Goal: Task Accomplishment & Management: Use online tool/utility

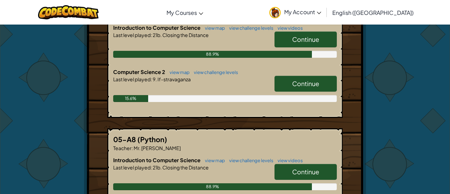
scroll to position [167, 0]
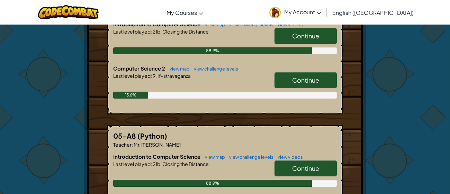
click at [314, 78] on span "Continue" at bounding box center [305, 80] width 27 height 8
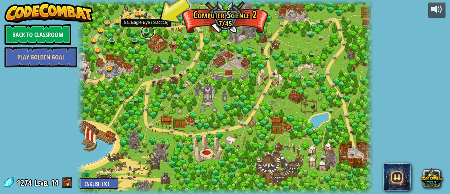
click at [149, 32] on link at bounding box center [148, 32] width 14 height 14
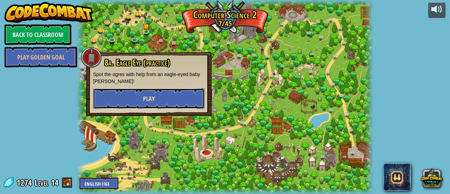
click at [143, 100] on span "Play" at bounding box center [149, 99] width 12 height 9
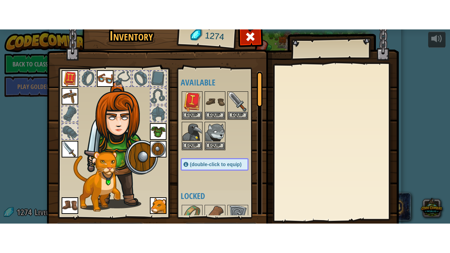
scroll to position [44, 0]
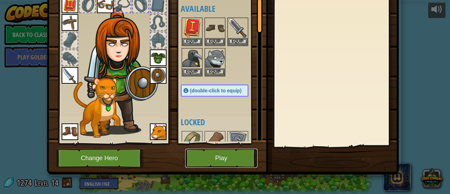
click at [219, 161] on button "Play" at bounding box center [221, 158] width 72 height 19
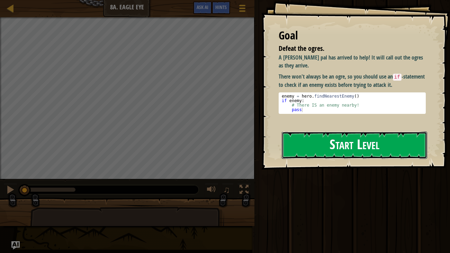
click at [302, 143] on button "Start Level" at bounding box center [355, 145] width 146 height 27
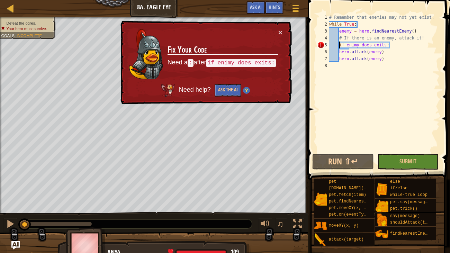
click at [339, 45] on div "# Remember that enemies may not yet exist. while True : enemy = hero . findNear…" at bounding box center [384, 90] width 112 height 152
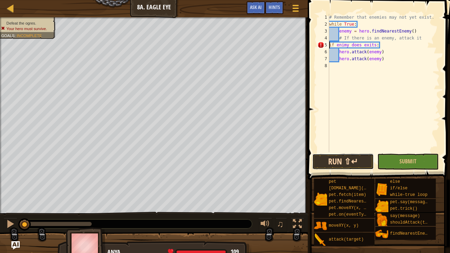
click at [358, 161] on button "Run ⇧↵" at bounding box center [343, 162] width 62 height 16
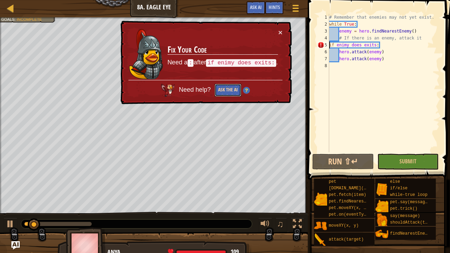
click at [227, 95] on button "Ask the AI" at bounding box center [228, 90] width 27 height 13
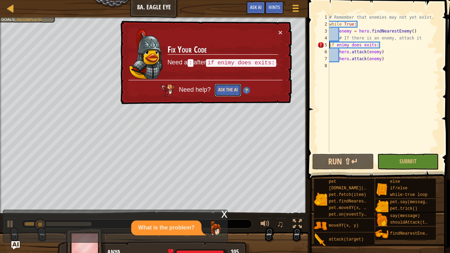
click at [225, 92] on button "Ask the AI" at bounding box center [228, 90] width 27 height 13
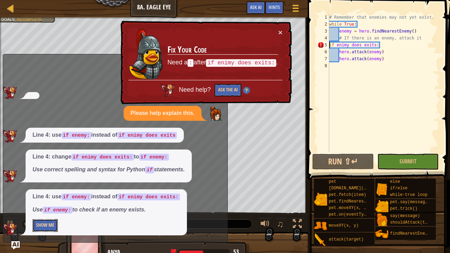
click at [50, 194] on button "Show Me" at bounding box center [45, 225] width 25 height 13
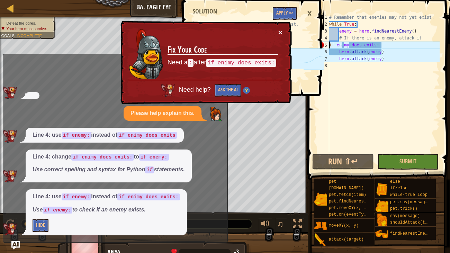
click at [280, 31] on button "×" at bounding box center [280, 32] width 4 height 7
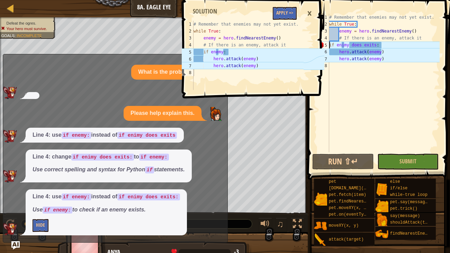
click at [307, 14] on div "×" at bounding box center [310, 14] width 12 height 16
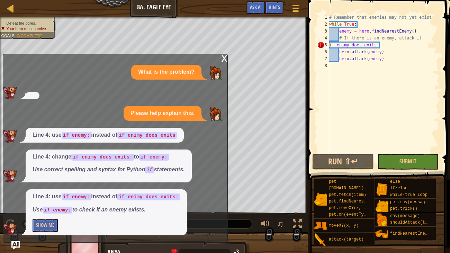
click at [220, 59] on div "x What is the problem? Please help explain this. Line 4: use if enemy: instead …" at bounding box center [115, 148] width 225 height 189
click at [223, 57] on div "x" at bounding box center [224, 57] width 6 height 7
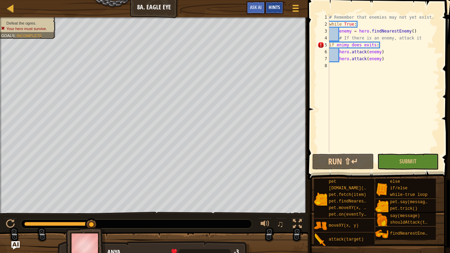
click at [273, 8] on span "Hints" at bounding box center [274, 7] width 11 height 7
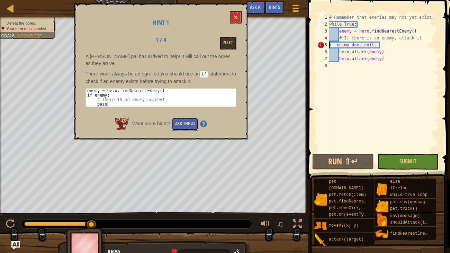
click at [188, 118] on button "Ask the AI" at bounding box center [185, 124] width 27 height 13
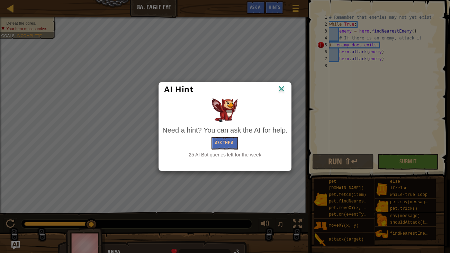
click at [282, 89] on img at bounding box center [281, 89] width 9 height 10
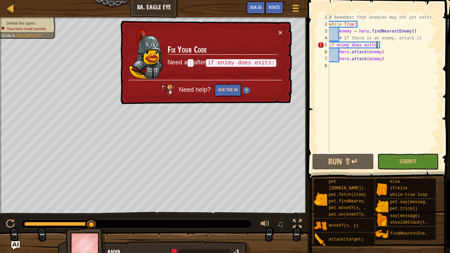
click at [376, 44] on div "# Remember that enemies may not yet exist. while True : enemy = hero . findNear…" at bounding box center [384, 90] width 112 height 152
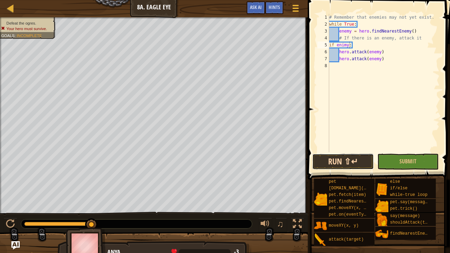
click at [360, 158] on button "Run ⇧↵" at bounding box center [343, 162] width 62 height 16
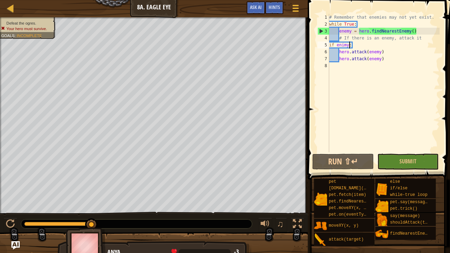
click at [340, 52] on div "# Remember that enemies may not yet exist. while True : enemy = hero . findNear…" at bounding box center [384, 90] width 112 height 152
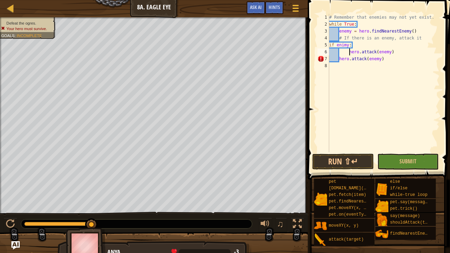
click at [340, 60] on div "# Remember that enemies may not yet exist. while True : enemy = hero . findNear…" at bounding box center [384, 90] width 112 height 152
click at [349, 52] on div "# Remember that enemies may not yet exist. while True : enemy = hero . findNear…" at bounding box center [384, 90] width 112 height 152
click at [330, 45] on div "# Remember that enemies may not yet exist. while True : enemy = hero . findNear…" at bounding box center [384, 90] width 112 height 152
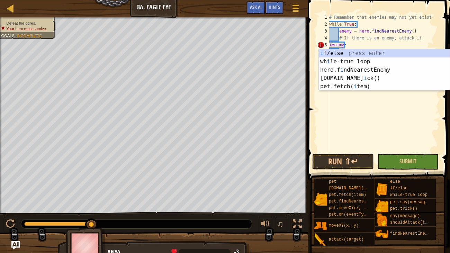
scroll to position [3, 0]
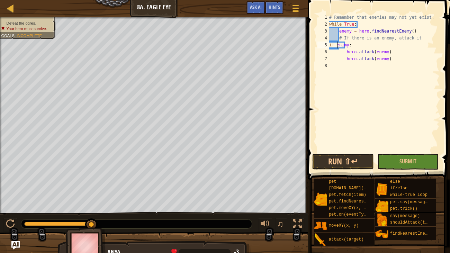
click at [347, 53] on div "# Remember that enemies may not yet exist. while True : enemy = hero . findNear…" at bounding box center [384, 90] width 112 height 152
click at [347, 58] on div "# Remember that enemies may not yet exist. while True : enemy = hero . findNear…" at bounding box center [384, 90] width 112 height 152
click at [361, 160] on button "Run ⇧↵" at bounding box center [343, 162] width 62 height 16
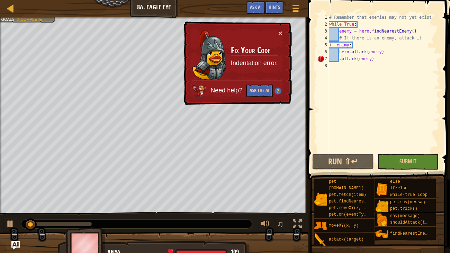
click at [343, 61] on div "# Remember that enemies may not yet exist. while True : enemy = hero . findNear…" at bounding box center [384, 90] width 112 height 152
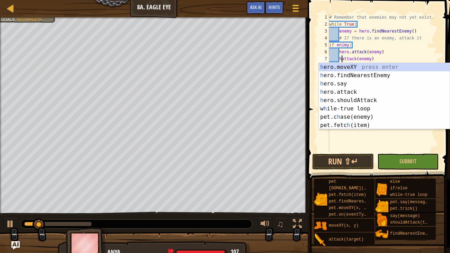
scroll to position [3, 1]
click at [353, 93] on div "h ero.moveXY press enter h ero.findNearestEnemy press enter h ero.say press ent…" at bounding box center [384, 104] width 131 height 83
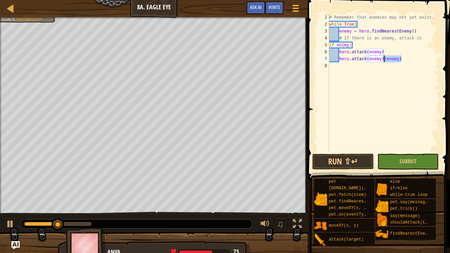
drag, startPoint x: 401, startPoint y: 59, endPoint x: 385, endPoint y: 60, distance: 16.3
click at [385, 60] on div "# Remember that enemies may not yet exist. while True : enemy = hero . findNear…" at bounding box center [384, 90] width 112 height 152
click at [340, 60] on div "# Remember that enemies may not yet exist. while True : enemy = hero . findNear…" at bounding box center [384, 90] width 112 height 152
click at [341, 53] on div "# Remember that enemies may not yet exist. while True : enemy = hero . findNear…" at bounding box center [384, 90] width 112 height 152
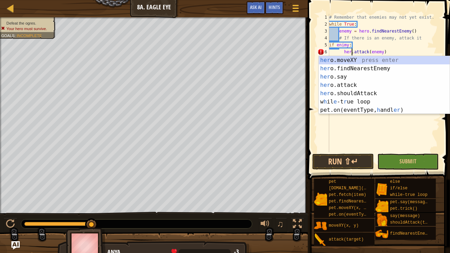
type textarea "hero.attack(enemy)"
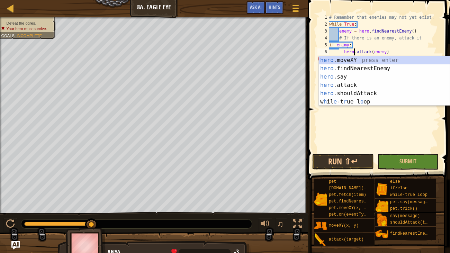
click at [369, 130] on div "# Remember that enemies may not yet exist. while True : enemy = hero . findNear…" at bounding box center [384, 90] width 112 height 152
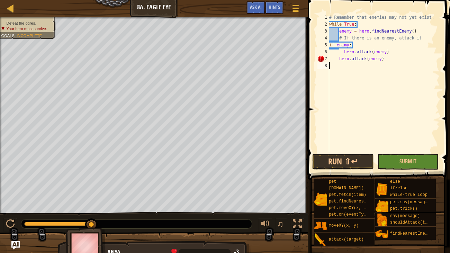
scroll to position [3, 0]
click at [343, 50] on div "# Remember that enemies may not yet exist. while True : enemy = hero . findNear…" at bounding box center [384, 90] width 112 height 152
click at [354, 160] on button "Run ⇧↵" at bounding box center [343, 162] width 62 height 16
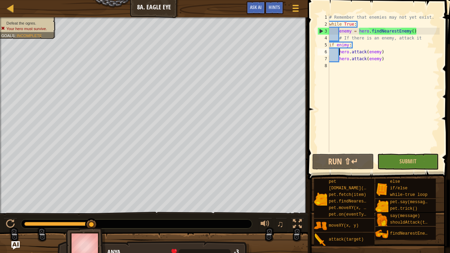
click at [422, 40] on div "# Remember that enemies may not yet exist. while True : enemy = hero . findNear…" at bounding box center [384, 90] width 112 height 152
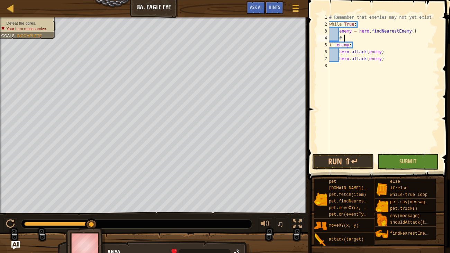
type textarea "#"
click at [354, 45] on div "# Remember that enemies may not yet exist. while True : enemy = hero . findNear…" at bounding box center [384, 90] width 112 height 152
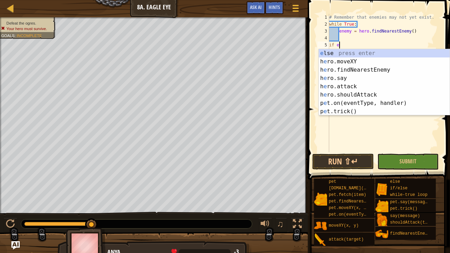
type textarea "i"
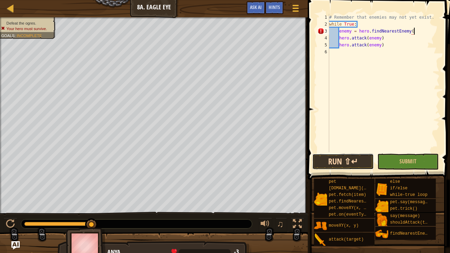
click at [362, 162] on button "Run ⇧↵" at bounding box center [343, 162] width 62 height 16
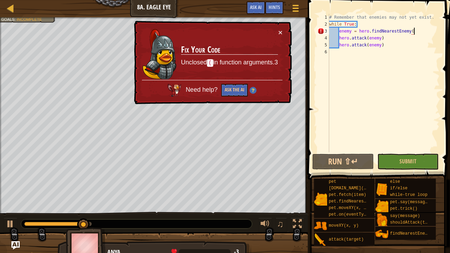
scroll to position [3, 7]
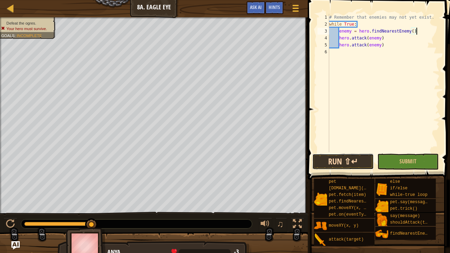
click at [367, 160] on button "Run ⇧↵" at bounding box center [343, 162] width 62 height 16
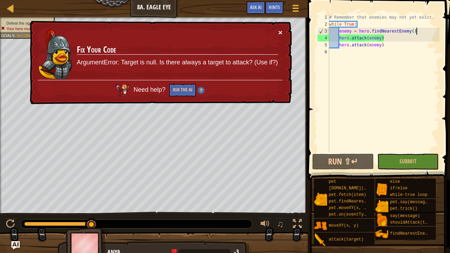
click at [280, 33] on button "×" at bounding box center [281, 33] width 5 height 7
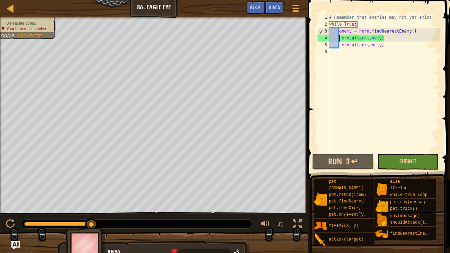
click at [338, 38] on div "# Remember that enemies may not yet exist. while True : enemy = hero . findNear…" at bounding box center [384, 90] width 112 height 152
type textarea "hero.attack(enemy)"
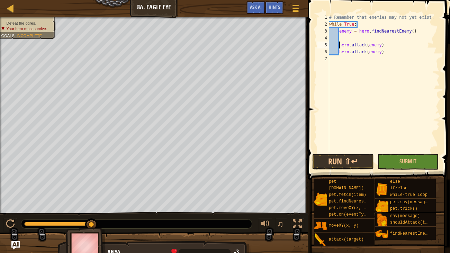
click at [340, 38] on div "# Remember that enemies may not yet exist. while True : enemy = hero . findNear…" at bounding box center [384, 90] width 112 height 152
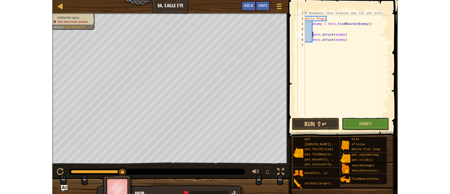
scroll to position [3, 0]
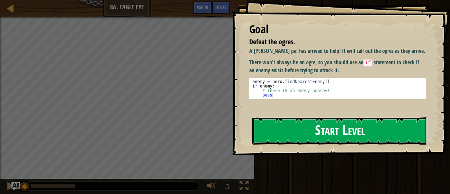
click at [351, 125] on button "Start Level" at bounding box center [339, 130] width 175 height 27
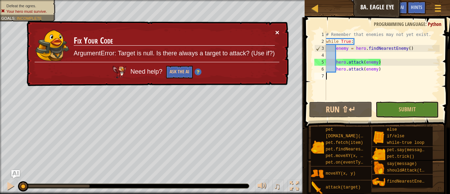
click at [278, 32] on button "×" at bounding box center [277, 32] width 4 height 7
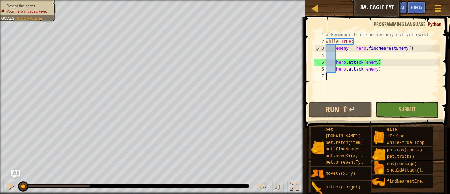
click at [348, 53] on div "# Remember that enemies may not yet exist. while True : enemy = hero . findNear…" at bounding box center [382, 72] width 115 height 83
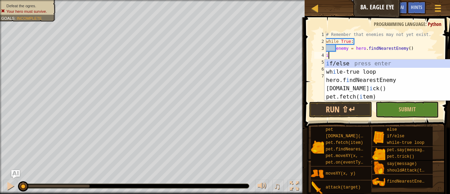
scroll to position [3, 0]
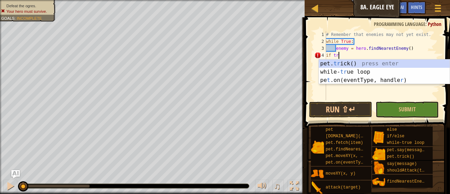
type textarea "if true"
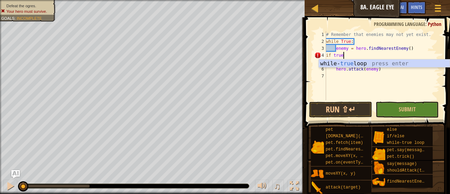
scroll to position [3, 1]
click at [383, 62] on div "while- true loop press enter" at bounding box center [384, 72] width 131 height 25
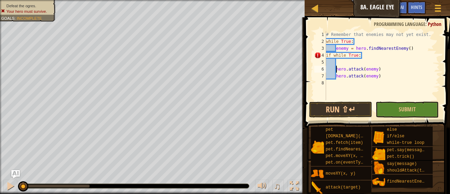
click at [337, 68] on div "# Remember that enemies may not yet exist. while True : enemy = hero . findNear…" at bounding box center [382, 72] width 115 height 83
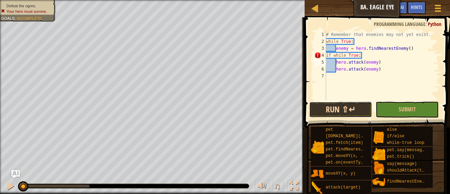
click at [355, 108] on button "Run ⇧↵" at bounding box center [340, 110] width 63 height 16
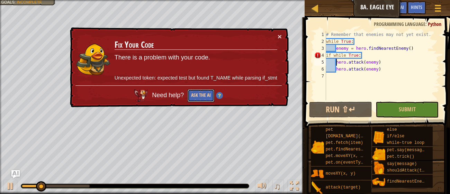
click at [200, 94] on button "Ask the AI" at bounding box center [201, 95] width 27 height 13
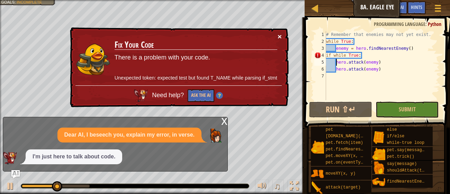
click at [279, 34] on button "×" at bounding box center [280, 36] width 4 height 7
click at [198, 93] on button "Ask the AI" at bounding box center [201, 95] width 27 height 13
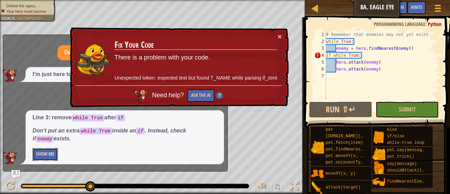
click at [36, 151] on button "Show Me" at bounding box center [45, 154] width 25 height 13
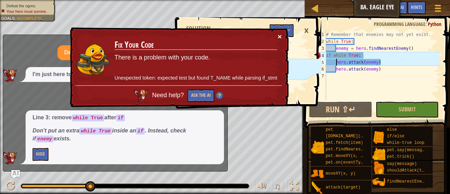
click at [280, 35] on button "×" at bounding box center [280, 36] width 4 height 7
click at [280, 38] on button "×" at bounding box center [280, 36] width 4 height 7
click at [280, 36] on button "×" at bounding box center [280, 36] width 4 height 7
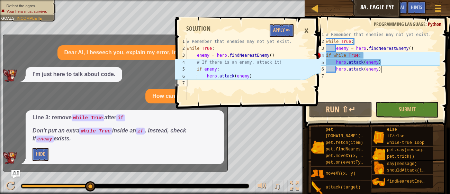
click at [382, 70] on div "# Remember that enemies may not yet exist. while True : enemy = hero . findNear…" at bounding box center [382, 72] width 115 height 83
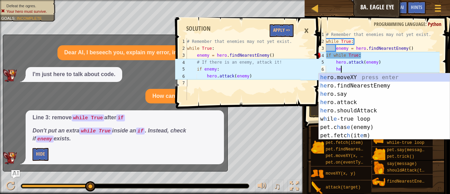
type textarea "h"
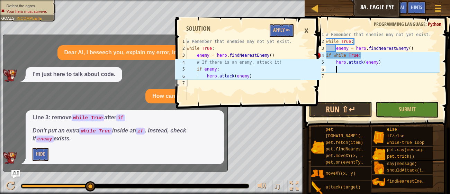
scroll to position [3, 0]
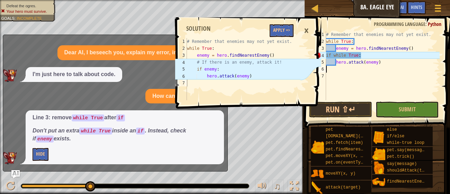
type textarea "hero.attack(enemy)"
click at [336, 61] on div "# Remember that enemies may not yet exist. while True : enemy = hero . findNear…" at bounding box center [382, 72] width 115 height 83
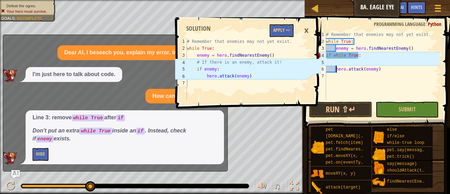
click at [337, 61] on div "# Remember that enemies may not yet exist. while True : enemy = hero . findNear…" at bounding box center [382, 72] width 115 height 83
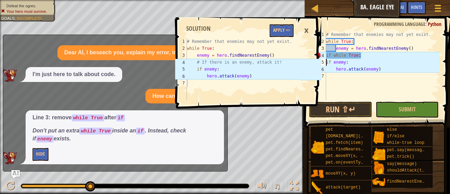
scroll to position [3, 1]
click at [363, 54] on div "# Remember that enemies may not yet exist. while True : enemy = hero . findNear…" at bounding box center [382, 72] width 115 height 83
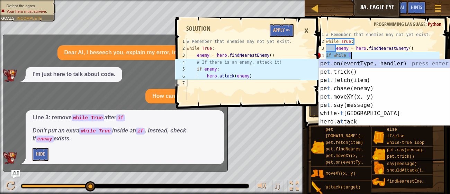
scroll to position [3, 1]
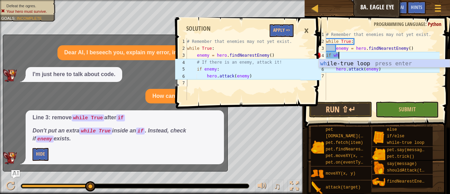
type textarea "i"
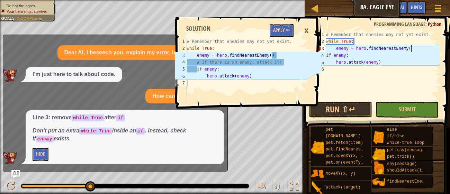
scroll to position [3, 7]
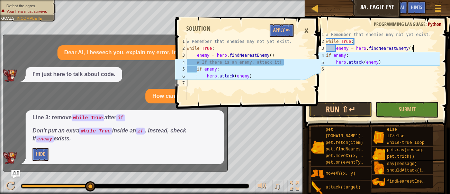
click at [327, 54] on div "# Remember that enemies may not yet exist. while True : enemy = hero . findNear…" at bounding box center [382, 72] width 115 height 83
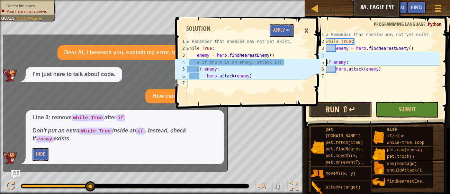
type textarea "if enemy:"
click at [348, 103] on button "Run ⇧↵" at bounding box center [340, 110] width 63 height 16
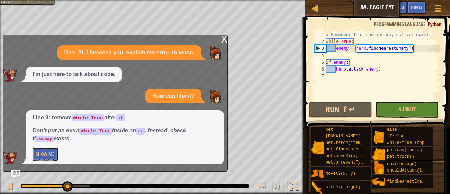
click at [228, 38] on div "x Dear AI, I beseech you, explain my error, in verse. I'm just here to talk abo…" at bounding box center [115, 103] width 225 height 137
click at [223, 38] on div "x" at bounding box center [224, 38] width 6 height 7
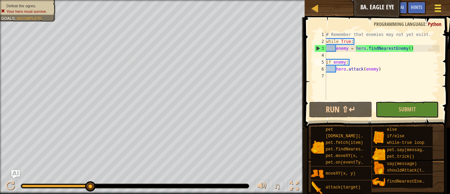
click at [437, 9] on div at bounding box center [437, 8] width 9 height 10
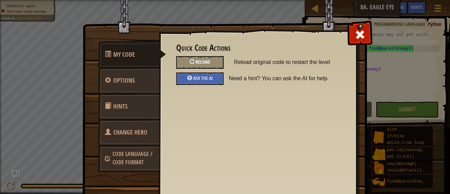
click at [214, 62] on div "Reload" at bounding box center [199, 62] width 47 height 13
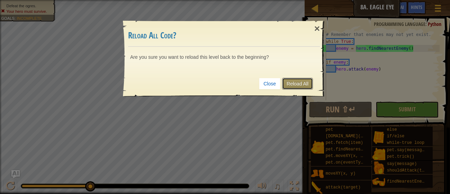
click at [291, 82] on link "Reload All" at bounding box center [297, 84] width 31 height 12
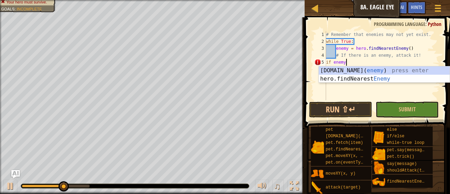
scroll to position [3, 1]
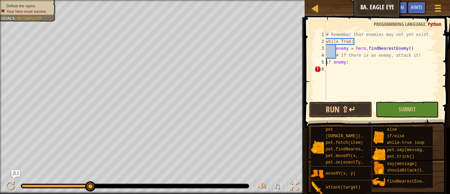
type textarea "if enemy:"
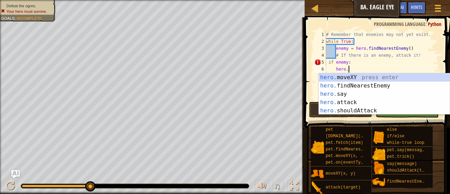
scroll to position [3, 1]
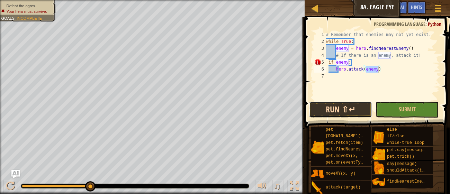
click at [356, 110] on button "Run ⇧↵" at bounding box center [340, 110] width 63 height 16
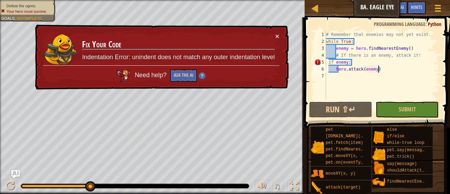
click at [327, 63] on div "# Remember that enemies may not yet exist. while True : enemy = hero . findNear…" at bounding box center [382, 72] width 115 height 83
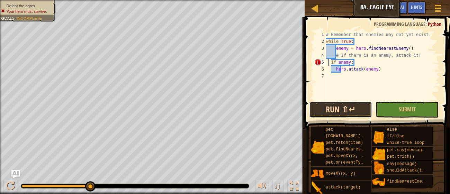
click at [361, 114] on button "Run ⇧↵" at bounding box center [340, 110] width 63 height 16
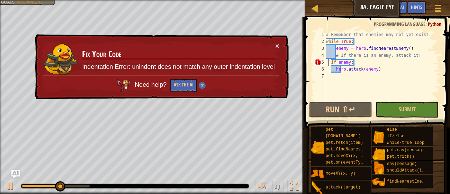
click at [331, 71] on div "# Remember that enemies may not yet exist. while True : enemy = hero . findNear…" at bounding box center [382, 72] width 115 height 83
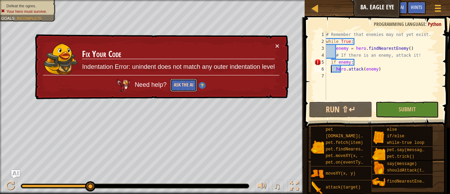
click at [189, 82] on button "Ask the AI" at bounding box center [183, 85] width 27 height 13
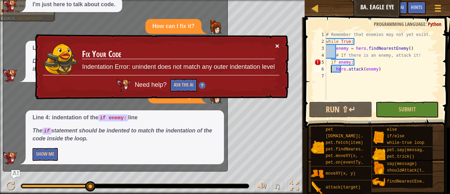
click at [279, 44] on button "×" at bounding box center [277, 45] width 4 height 7
click at [331, 64] on div "# Remember that enemies may not yet exist. while True : enemy = hero . findNear…" at bounding box center [382, 72] width 115 height 83
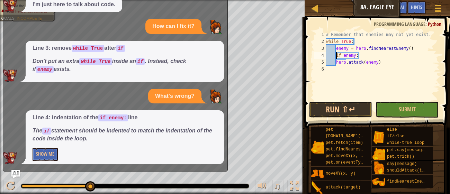
type textarea "if enemy:"
click at [353, 107] on button "Run ⇧↵" at bounding box center [340, 110] width 63 height 16
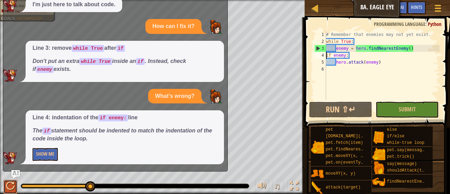
click at [12, 184] on div at bounding box center [10, 186] width 9 height 9
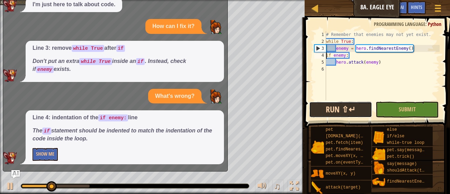
click at [346, 107] on button "Run ⇧↵" at bounding box center [340, 110] width 63 height 16
click at [346, 107] on button "Running" at bounding box center [340, 110] width 63 height 16
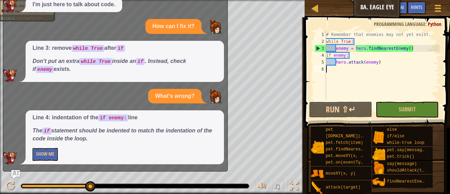
click at [337, 69] on div "# Remember that enemies may not yet exist. while True : enemy = hero . findNear…" at bounding box center [382, 72] width 115 height 83
click at [382, 64] on div "# Remember that enemies may not yet exist. while True : enemy = hero . findNear…" at bounding box center [382, 72] width 115 height 83
type textarea "hero.attack(enemy)"
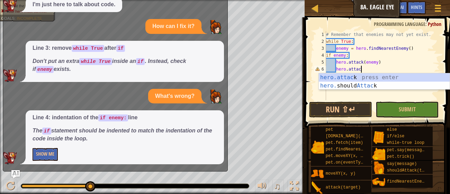
scroll to position [3, 2]
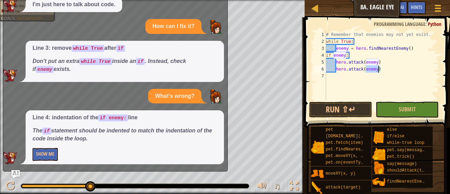
click at [327, 55] on div "# Remember that enemies may not yet exist. while True : enemy = hero . findNear…" at bounding box center [382, 72] width 115 height 83
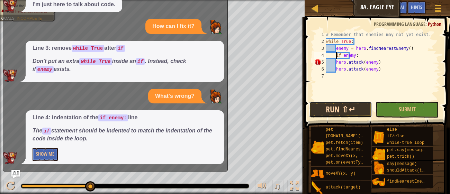
click at [357, 108] on button "Run ⇧↵" at bounding box center [340, 110] width 63 height 16
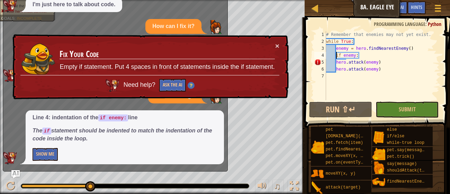
click at [336, 64] on div "# Remember that enemies may not yet exist. while True : enemy = hero . findNear…" at bounding box center [382, 72] width 115 height 83
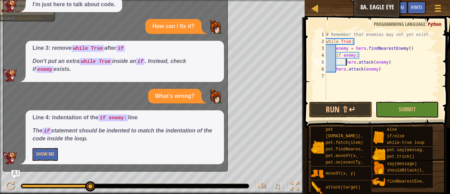
click at [336, 70] on div "# Remember that enemies may not yet exist. while True : enemy = hero . findNear…" at bounding box center [382, 72] width 115 height 83
type textarea "hero.attack(enemy)"
click at [346, 80] on div "# Remember that enemies may not yet exist. while True : enemy = hero . findNear…" at bounding box center [382, 72] width 115 height 83
click at [348, 71] on div "# Remember that enemies may not yet exist. while True : enemy = hero . findNear…" at bounding box center [382, 72] width 115 height 83
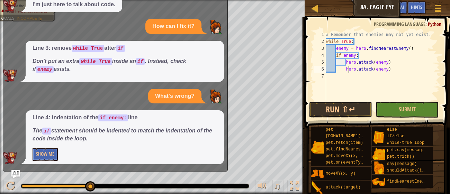
click at [347, 72] on div "# Remember that enemies may not yet exist. while True : enemy = hero . findNear…" at bounding box center [382, 72] width 115 height 83
type textarea "hero.attack(enemy)"
click at [354, 79] on div "# Remember that enemies may not yet exist. while True : enemy = hero . findNear…" at bounding box center [382, 72] width 115 height 83
click at [346, 68] on div "# Remember that enemies may not yet exist. while True : enemy = hero . findNear…" at bounding box center [382, 72] width 115 height 83
type textarea "hero.attack(enemy)"
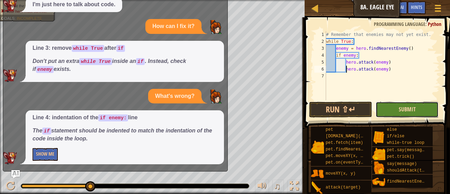
click at [402, 112] on span "Submit" at bounding box center [407, 110] width 17 height 8
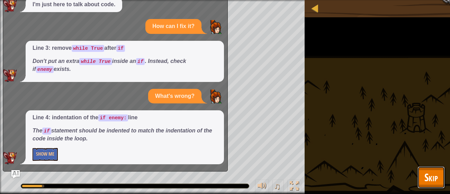
click at [429, 176] on span "Skip" at bounding box center [432, 177] width 14 height 14
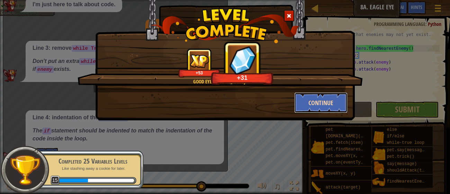
click at [301, 103] on button "Continue" at bounding box center [321, 102] width 54 height 21
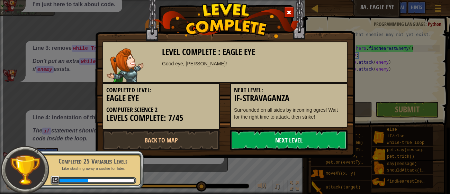
click at [290, 134] on link "Next Level" at bounding box center [288, 140] width 117 height 21
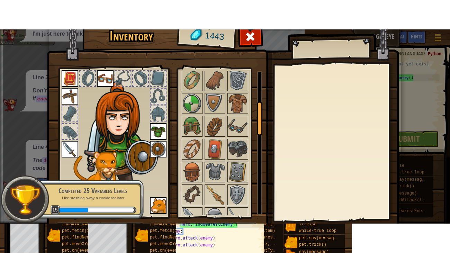
scroll to position [44, 0]
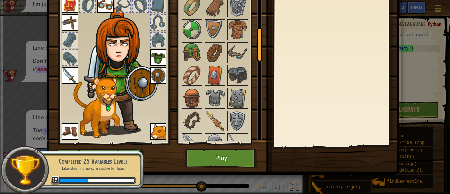
click at [228, 168] on img at bounding box center [223, 48] width 352 height 251
click at [229, 157] on button "Play" at bounding box center [221, 158] width 72 height 19
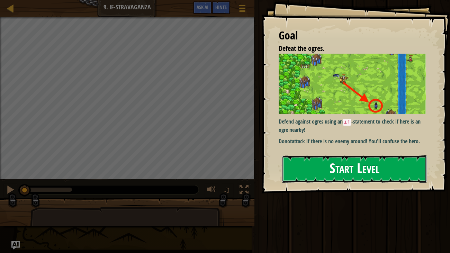
click at [364, 163] on button "Start Level" at bounding box center [355, 169] width 146 height 27
